Goal: Book appointment/travel/reservation

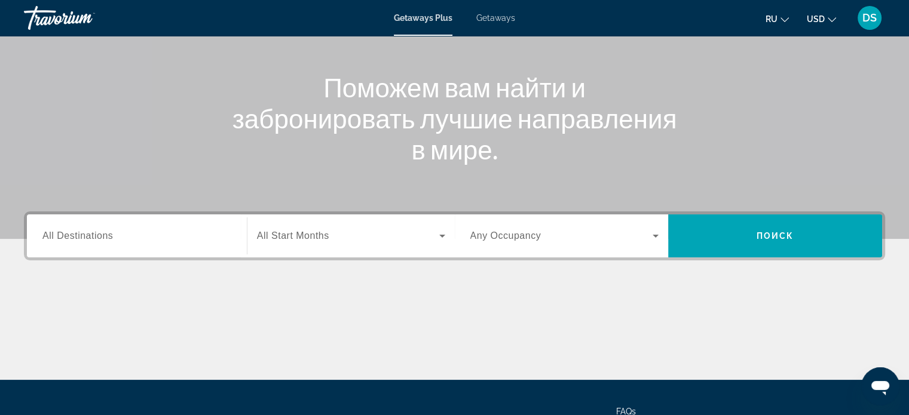
click at [99, 236] on span "All Destinations" at bounding box center [77, 236] width 70 height 10
click at [99, 236] on input "Destination All Destinations" at bounding box center [136, 236] width 189 height 14
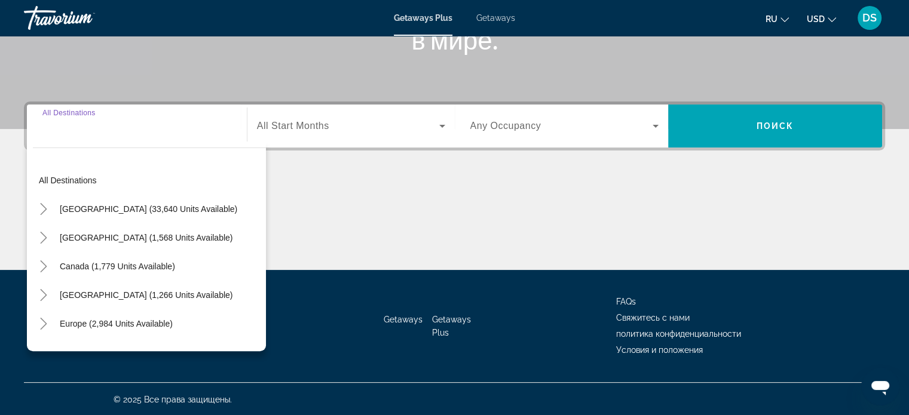
scroll to position [230, 0]
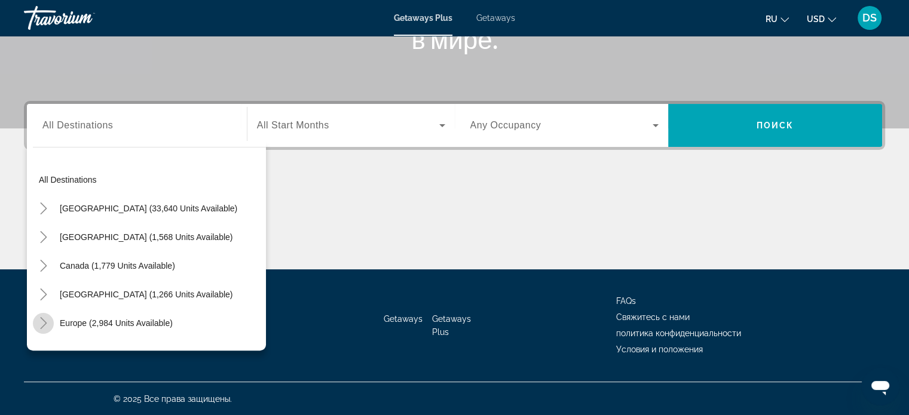
click at [43, 323] on icon "Toggle Europe (2,984 units available)" at bounding box center [44, 323] width 12 height 12
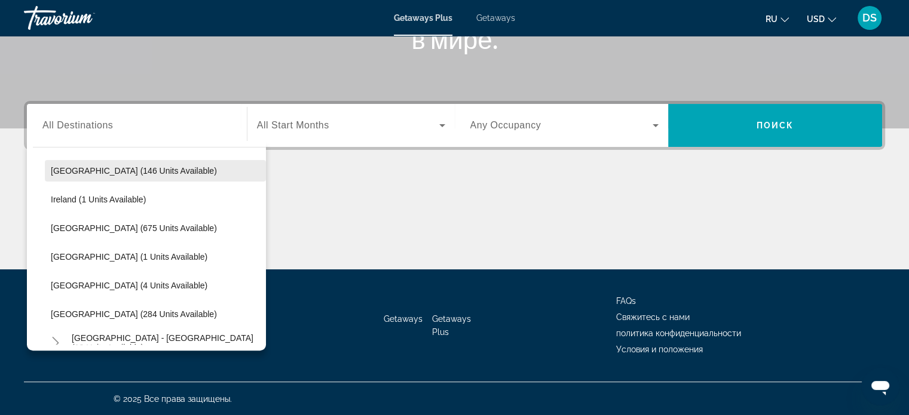
scroll to position [388, 0]
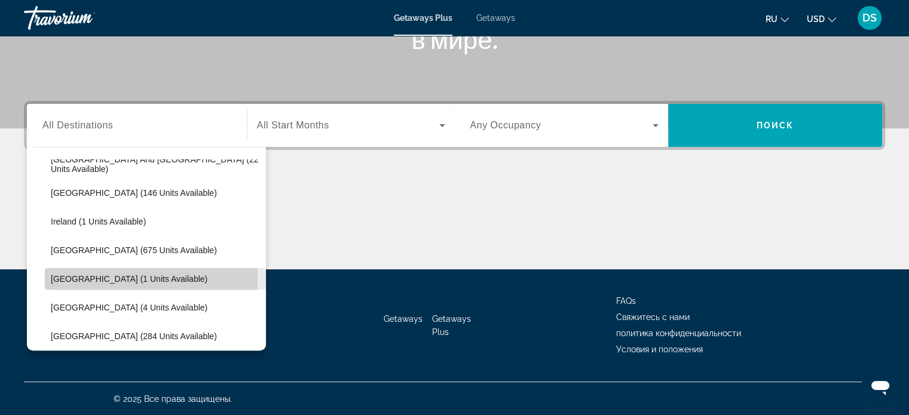
click at [79, 277] on span "[GEOGRAPHIC_DATA] (1 units available)" at bounding box center [129, 279] width 156 height 10
type input "**********"
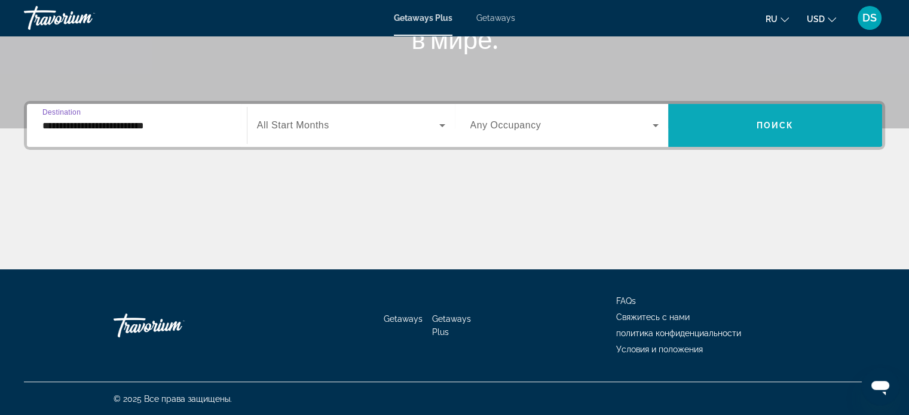
click at [691, 128] on span "Search widget" at bounding box center [775, 125] width 214 height 29
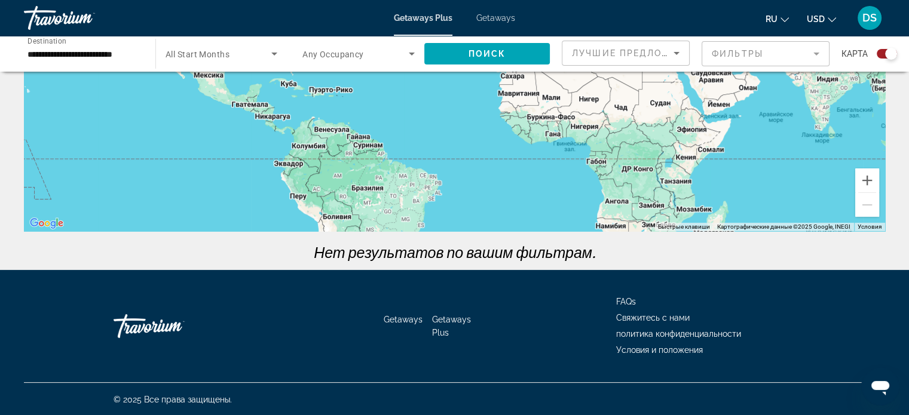
scroll to position [211, 0]
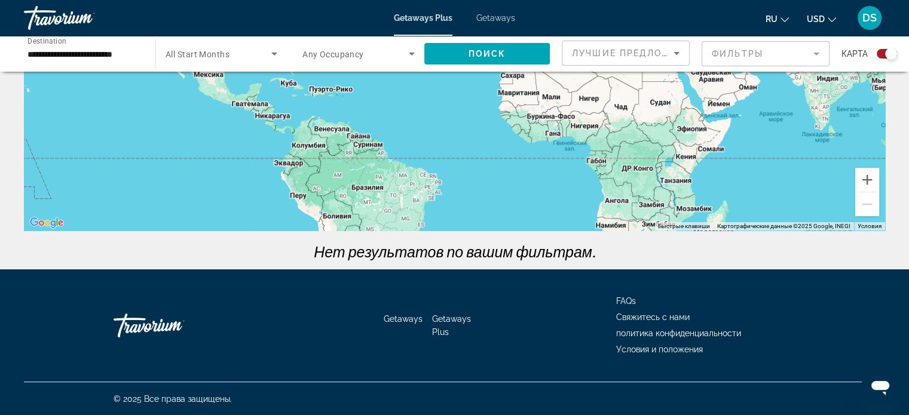
click at [486, 13] on span "Getaways" at bounding box center [495, 18] width 39 height 10
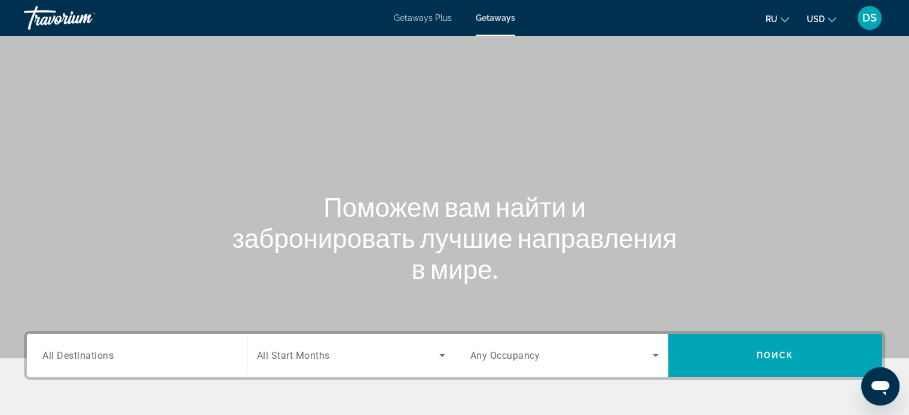
click at [122, 360] on input "Destination All Destinations" at bounding box center [136, 356] width 189 height 14
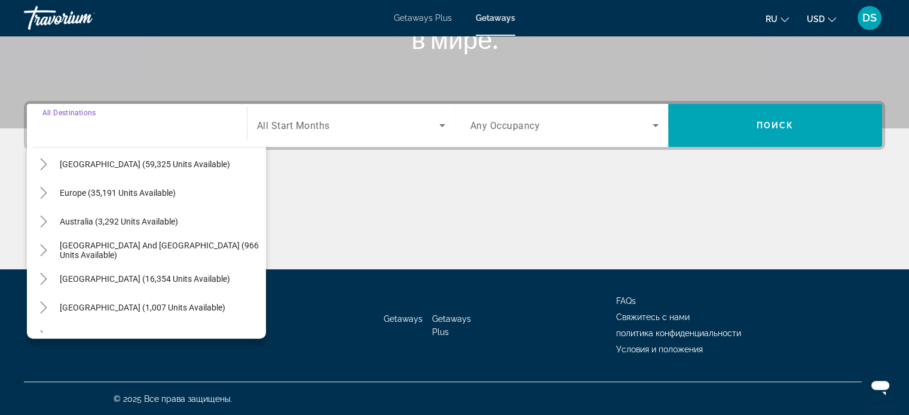
scroll to position [119, 0]
click at [43, 188] on icon "Toggle Europe (35,191 units available)" at bounding box center [43, 192] width 7 height 12
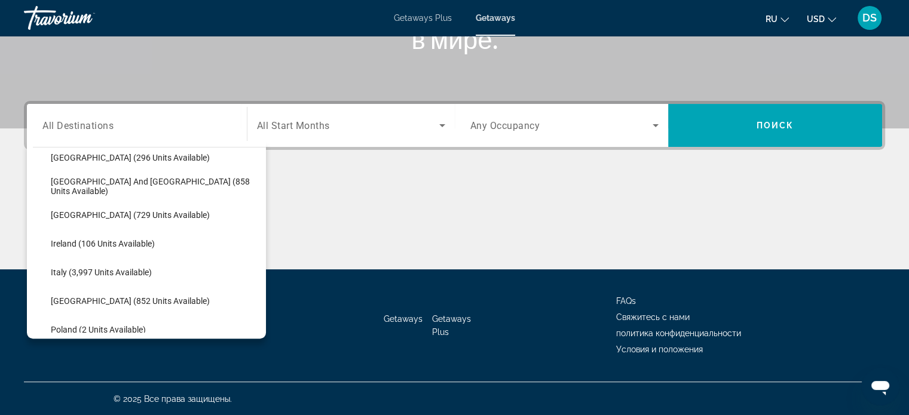
scroll to position [388, 0]
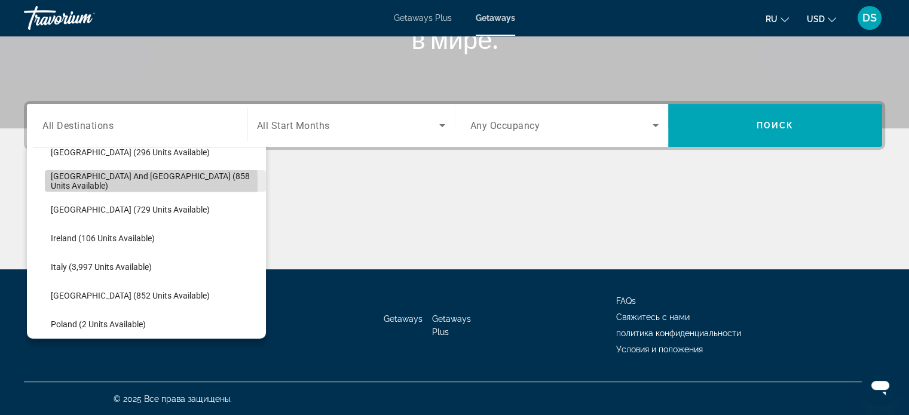
click at [96, 183] on span "[GEOGRAPHIC_DATA] and [GEOGRAPHIC_DATA] (858 units available)" at bounding box center [155, 180] width 209 height 19
type input "**********"
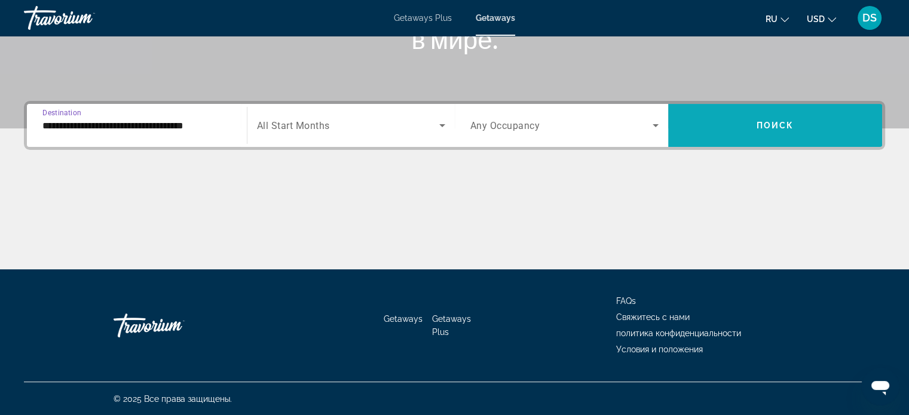
click at [704, 127] on span "Search widget" at bounding box center [775, 125] width 214 height 29
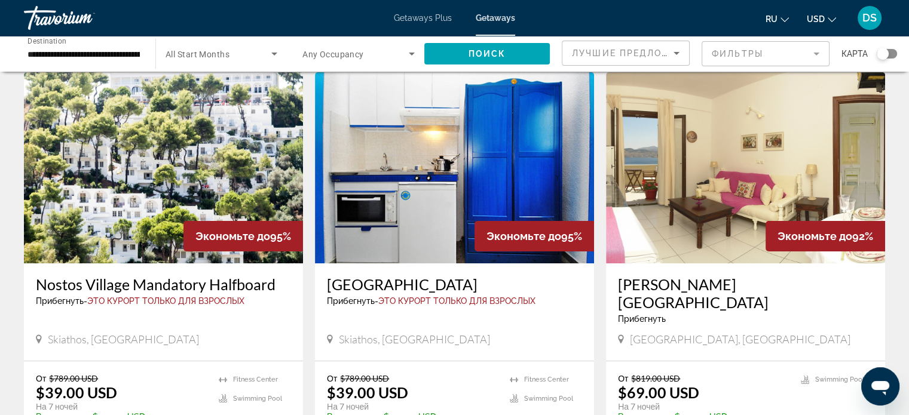
scroll to position [119, 0]
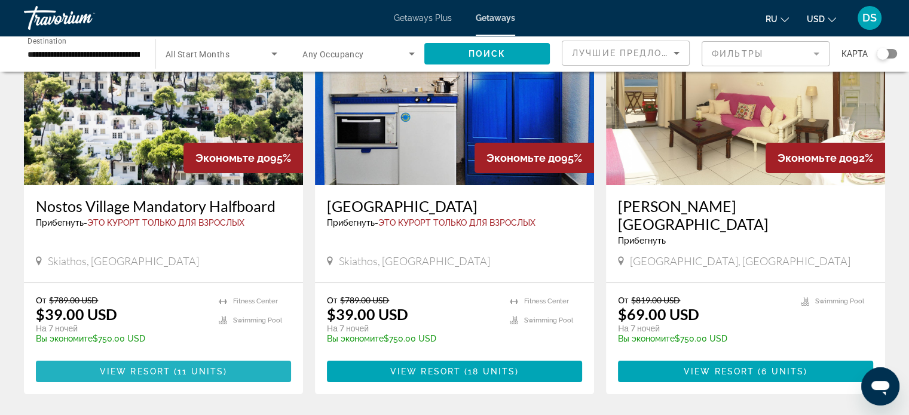
click at [173, 367] on span "Main content" at bounding box center [172, 372] width 4 height 10
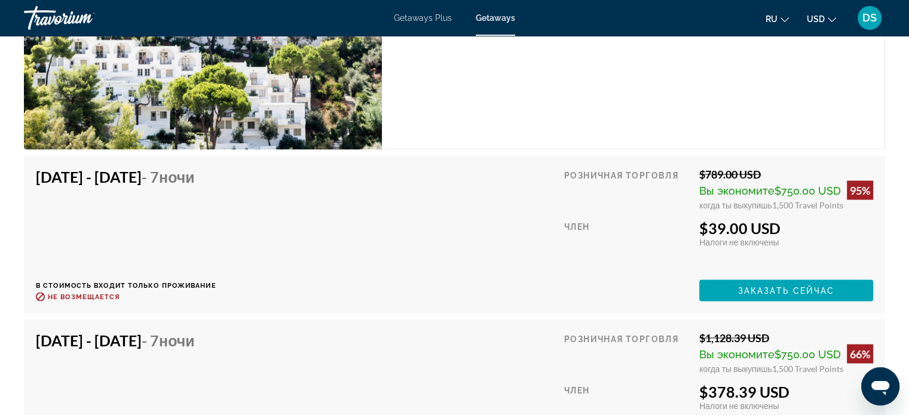
scroll to position [2091, 0]
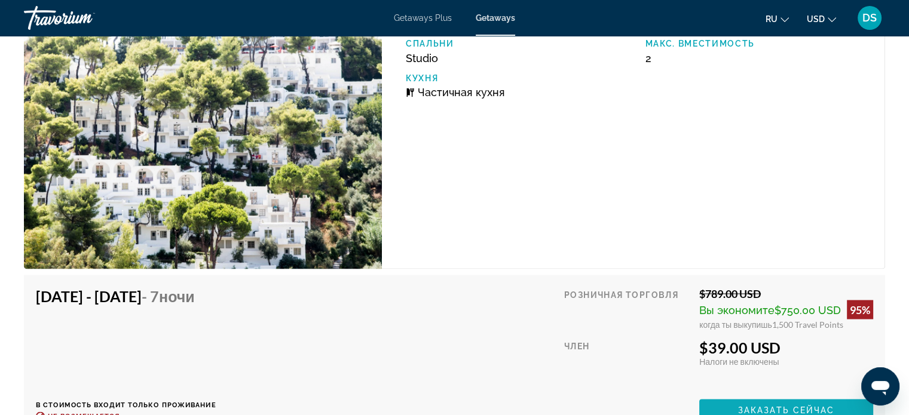
click at [805, 406] on span "Заказать сейчас" at bounding box center [786, 410] width 97 height 10
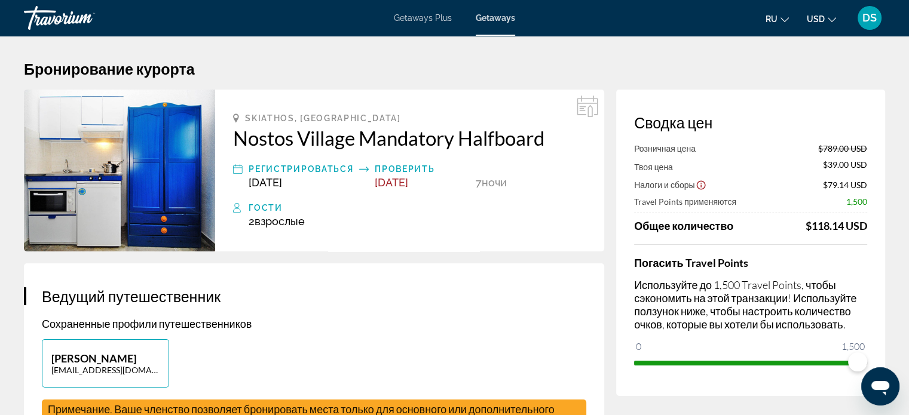
drag, startPoint x: 870, startPoint y: 226, endPoint x: 810, endPoint y: 228, distance: 59.7
click at [810, 228] on div "Сводка цен Розничная цена $789.00 USD Твоя цена $39.00 USD Налоги и сборы $79.1…" at bounding box center [750, 243] width 269 height 306
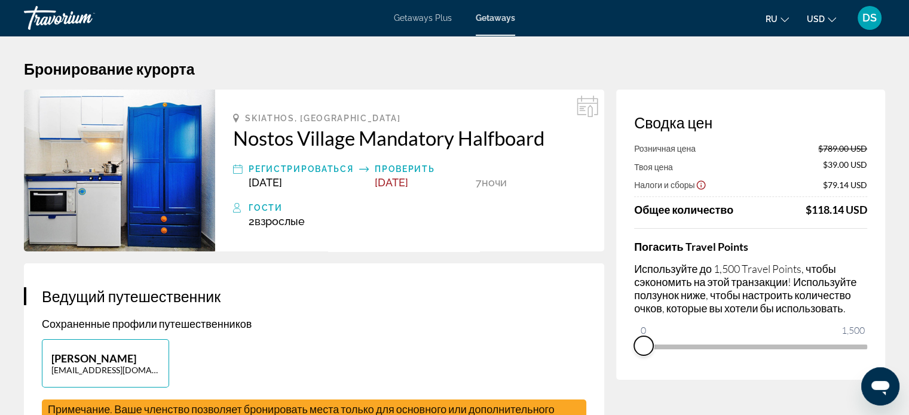
drag, startPoint x: 858, startPoint y: 360, endPoint x: 597, endPoint y: 358, distance: 260.4
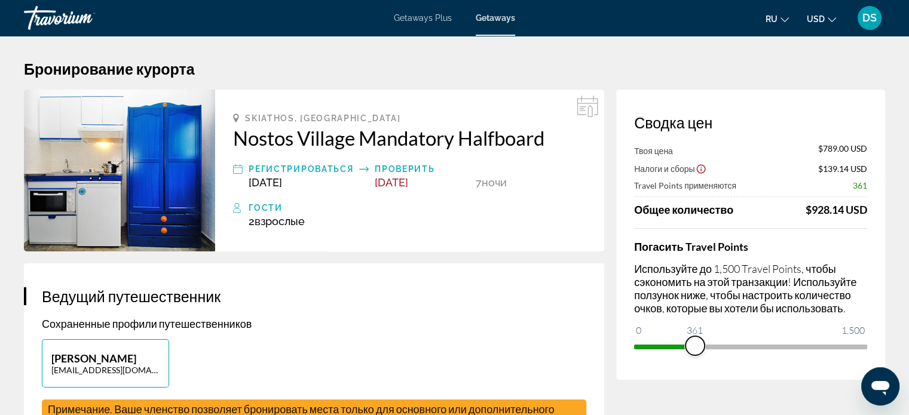
drag, startPoint x: 643, startPoint y: 329, endPoint x: 695, endPoint y: 328, distance: 52.0
click at [695, 345] on ngx-slider "0 1,500 361" at bounding box center [750, 346] width 233 height 2
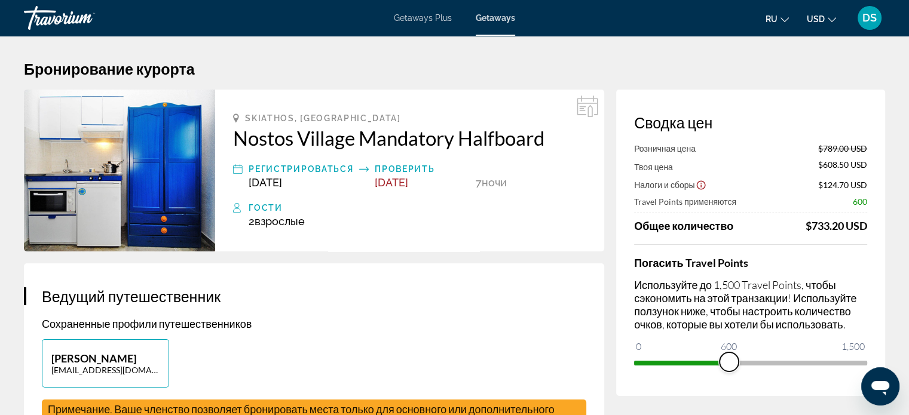
drag, startPoint x: 695, startPoint y: 364, endPoint x: 729, endPoint y: 361, distance: 34.1
click at [729, 361] on span "ngx-slider" at bounding box center [728, 361] width 19 height 19
drag, startPoint x: 729, startPoint y: 362, endPoint x: 785, endPoint y: 361, distance: 55.6
click at [781, 361] on span "ngx-slider" at bounding box center [771, 361] width 19 height 19
drag, startPoint x: 782, startPoint y: 364, endPoint x: 805, endPoint y: 363, distance: 22.7
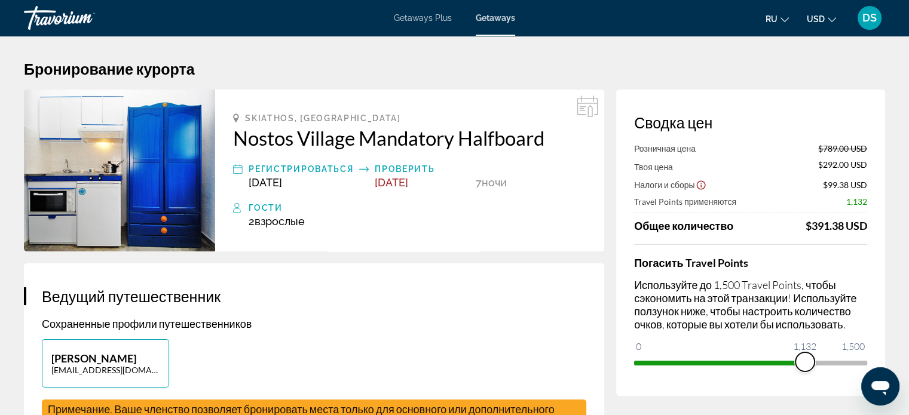
click at [805, 363] on span "ngx-slider" at bounding box center [804, 361] width 19 height 19
drag, startPoint x: 804, startPoint y: 361, endPoint x: 884, endPoint y: 363, distance: 80.1
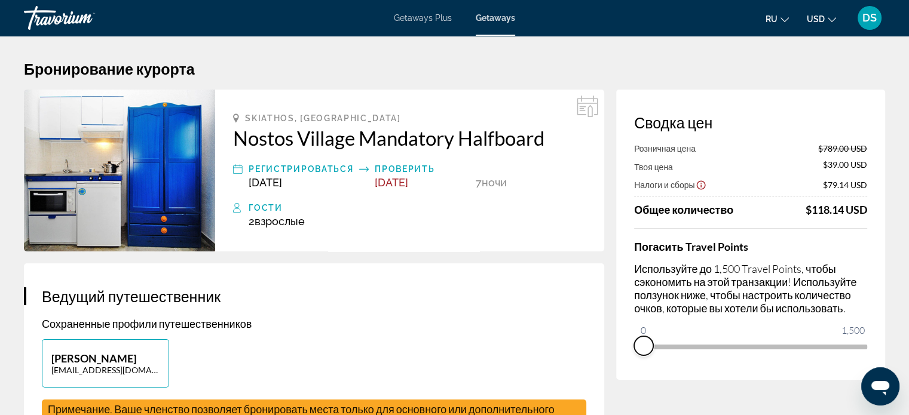
drag, startPoint x: 855, startPoint y: 365, endPoint x: 619, endPoint y: 375, distance: 235.6
click at [619, 375] on div "Сводка цен Розничная цена $789.00 USD Твоя цена $39.00 USD Налоги и сборы $79.1…" at bounding box center [750, 235] width 269 height 290
drag, startPoint x: 850, startPoint y: 348, endPoint x: 682, endPoint y: 351, distance: 167.9
click at [682, 351] on span "ngx-slider" at bounding box center [682, 345] width 19 height 19
